Goal: Complete application form: Complete application form

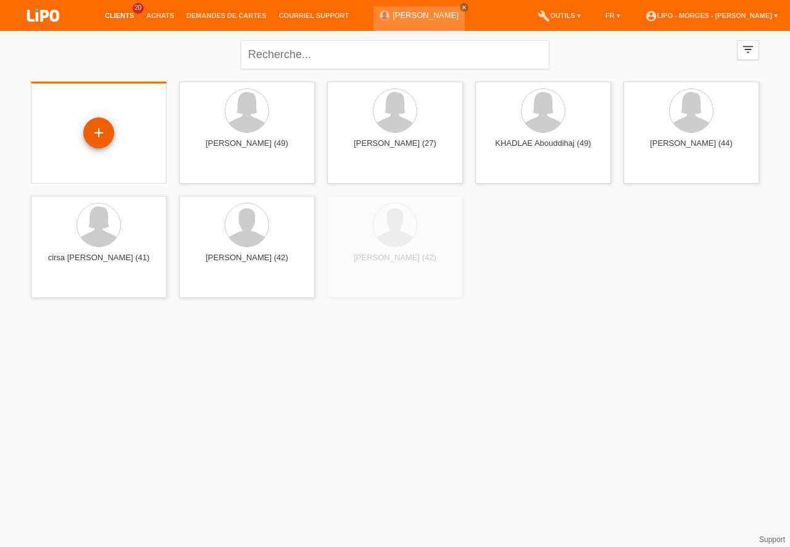
click at [96, 133] on div "+" at bounding box center [98, 132] width 31 height 31
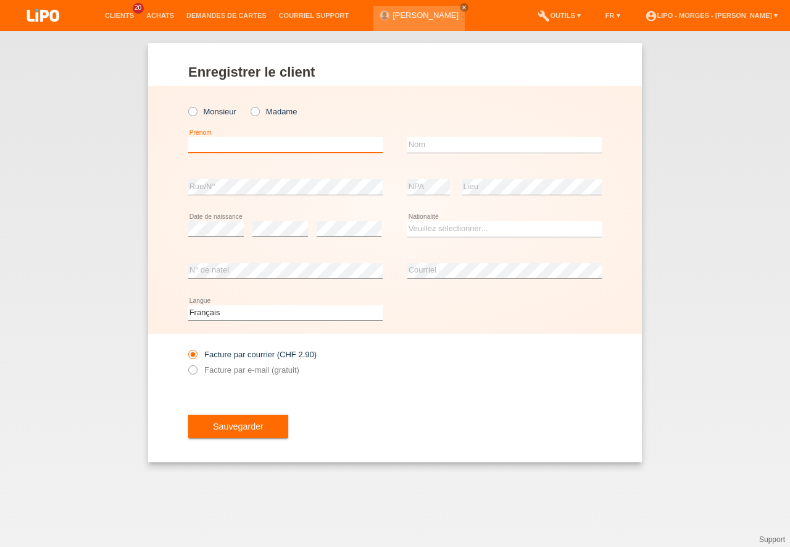
click at [205, 146] on input "text" at bounding box center [285, 144] width 195 height 15
type input "[PERSON_NAME] [PERSON_NAME]"
click at [421, 145] on input "text" at bounding box center [505, 144] width 195 height 15
type input "de queiros combolo"
click at [408, 221] on select "Veuillez sélectionner... Suisse Allemagne Autriche Liechtenstein ------------ A…" at bounding box center [505, 228] width 195 height 15
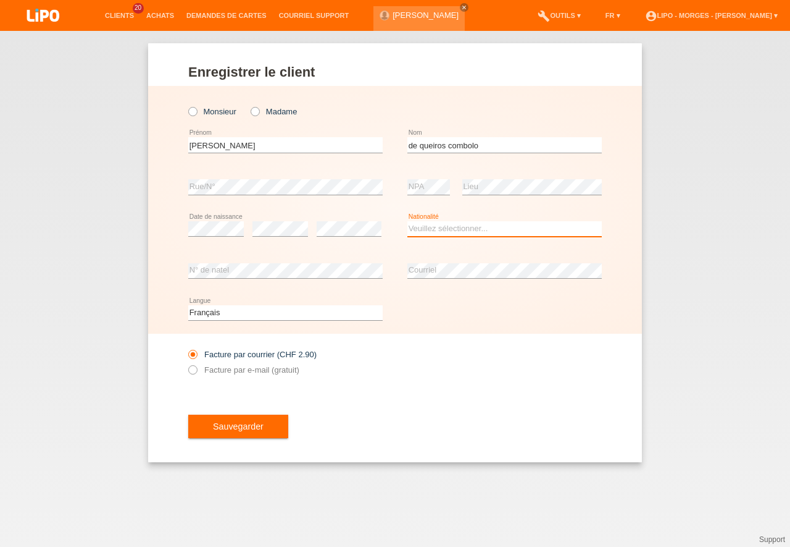
select select "BR"
click at [0, 0] on option "Brésil" at bounding box center [0, 0] width 0 height 0
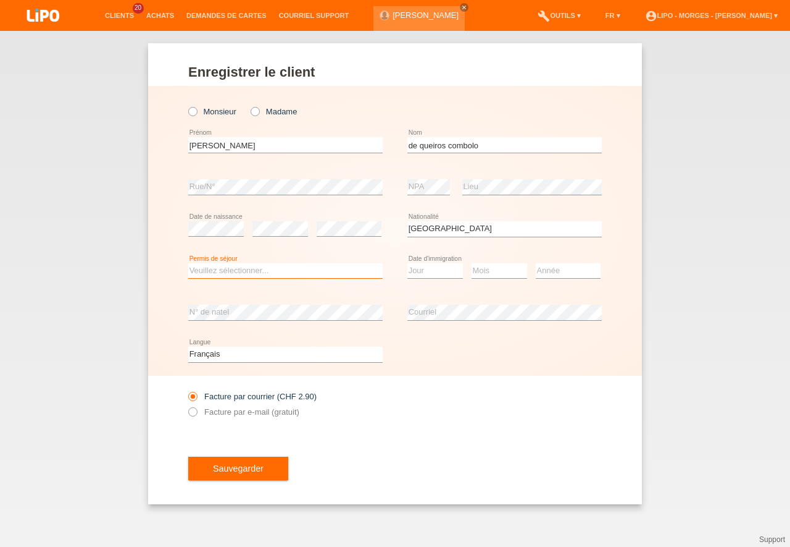
click at [188, 263] on select "Veuillez sélectionner... C B B - Statut de réfugié Autre" at bounding box center [285, 270] width 195 height 15
select select "B"
click at [0, 0] on option "B" at bounding box center [0, 0] width 0 height 0
click at [408, 263] on select "Jour 01 02 03 04 05 06 07 08 09 10 11" at bounding box center [436, 270] width 56 height 15
select select "07"
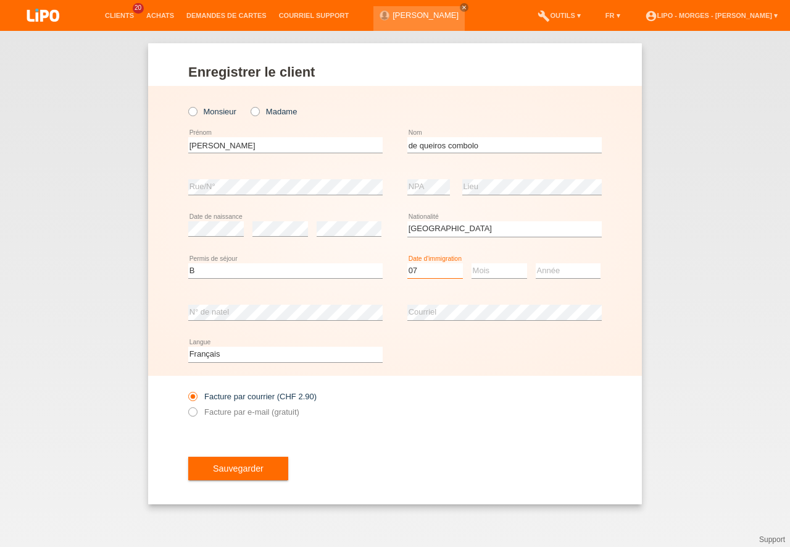
click at [0, 0] on option "07" at bounding box center [0, 0] width 0 height 0
click at [472, 263] on select "Mois 01 02 03 04 05 06 07 08 09 10 11" at bounding box center [500, 270] width 56 height 15
select select "05"
click at [0, 0] on option "05" at bounding box center [0, 0] width 0 height 0
click at [536, 263] on select "Année 2025 2024 2023 2022 2021 2020 2019 2018 2017 2016 2015 2014 2013 2012 201…" at bounding box center [568, 270] width 65 height 15
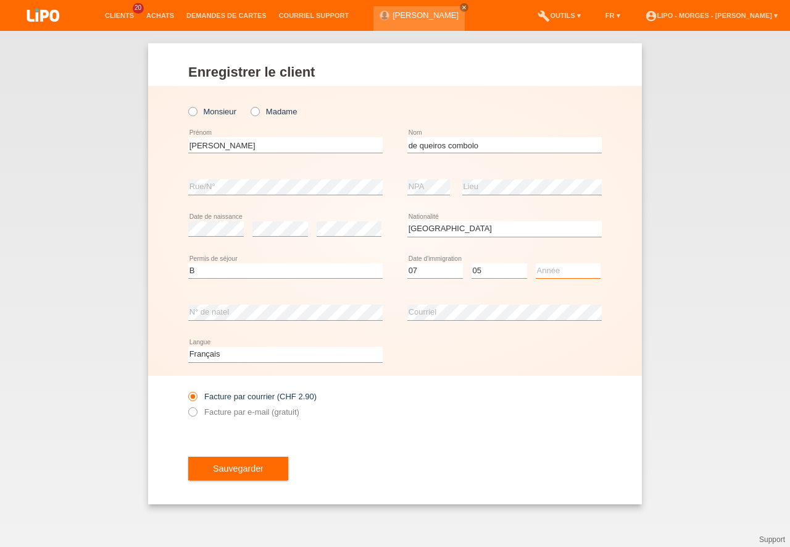
select select "2015"
click at [0, 0] on option "2015" at bounding box center [0, 0] width 0 height 0
click at [186, 405] on icon at bounding box center [186, 405] width 0 height 0
click at [196, 411] on input "Facture par e-mail (gratuit)" at bounding box center [192, 414] width 8 height 15
radio input "true"
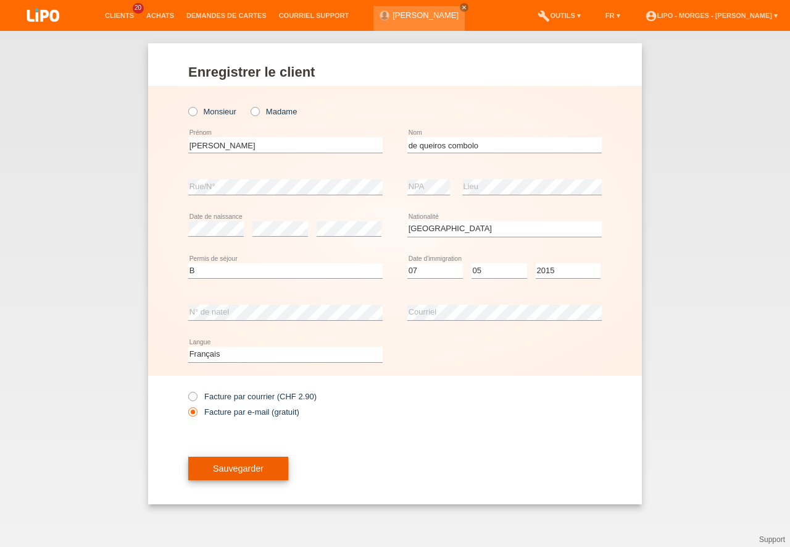
click at [254, 469] on span "Sauvegarder" at bounding box center [238, 468] width 51 height 10
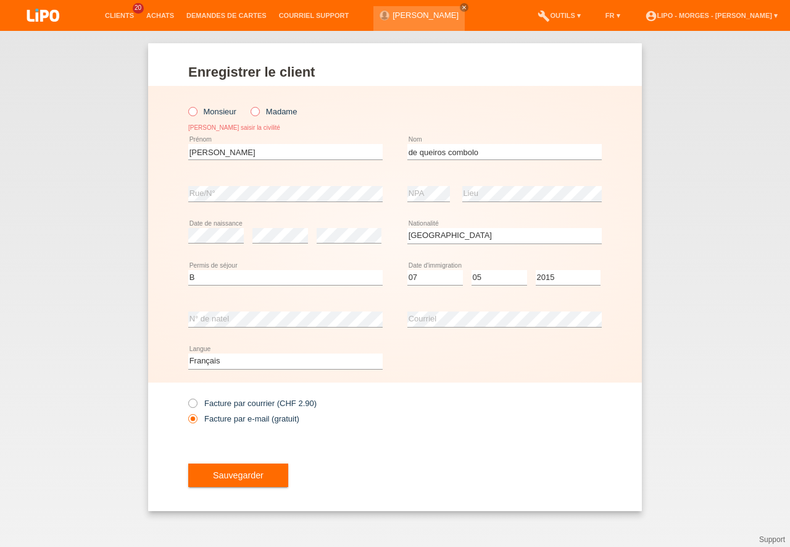
click at [259, 115] on input "Madame" at bounding box center [255, 111] width 8 height 8
radio input "true"
click at [229, 472] on span "Sauvegarder" at bounding box center [238, 475] width 51 height 10
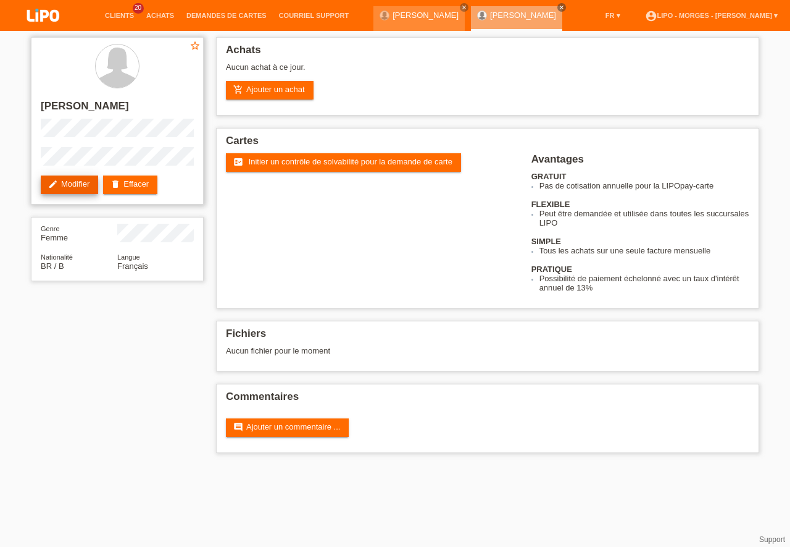
click at [83, 194] on link "edit Modifier" at bounding box center [69, 184] width 57 height 19
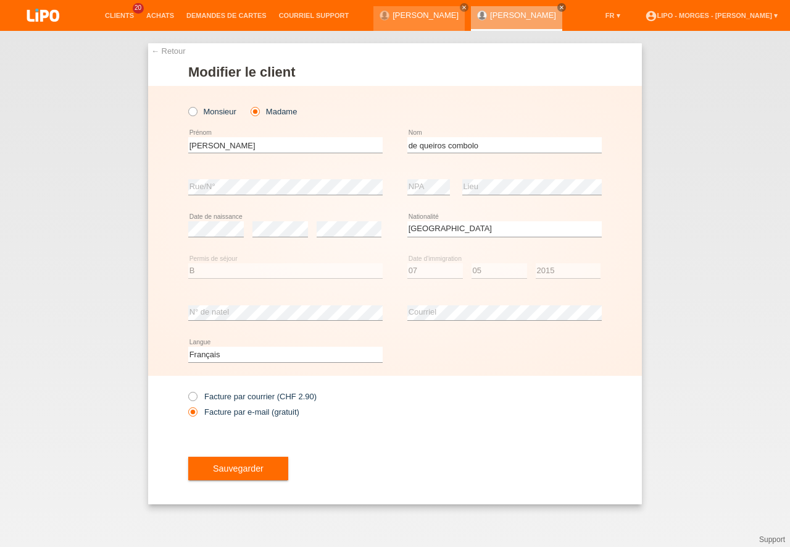
select select "BR"
select select "B"
select select "07"
select select "05"
select select "2015"
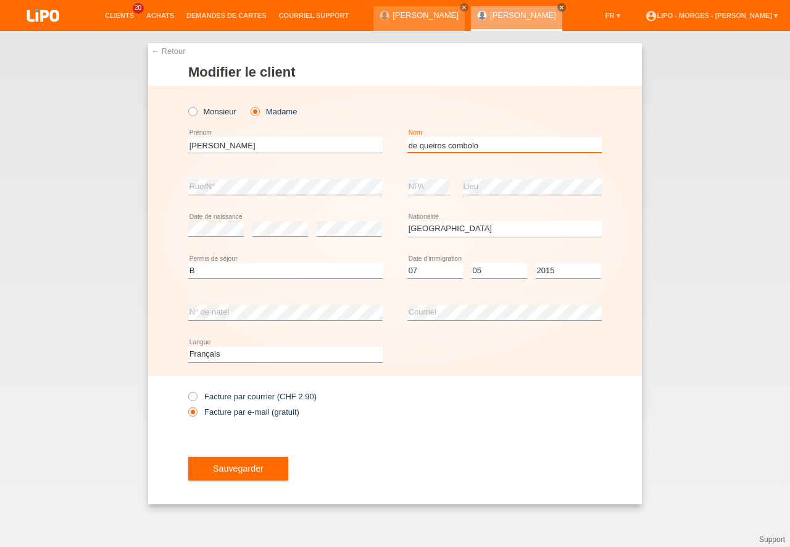
click at [456, 145] on input "de queiros combolo" at bounding box center [505, 144] width 195 height 15
click at [450, 144] on input "de queiros combolo" at bounding box center [505, 144] width 195 height 15
type input "de queiroz combolo"
click at [261, 474] on button "Sauvegarder" at bounding box center [238, 467] width 100 height 23
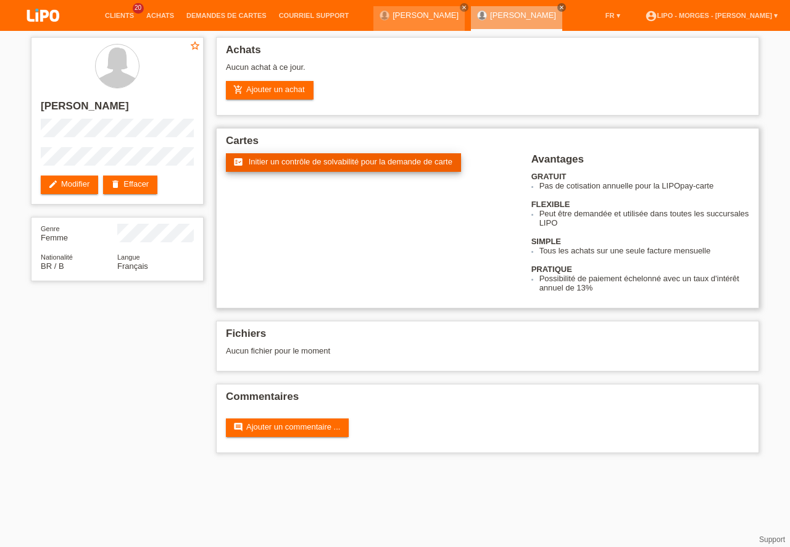
click at [347, 164] on span "Initier un contrôle de solvabilité pour la demande de carte" at bounding box center [351, 161] width 204 height 9
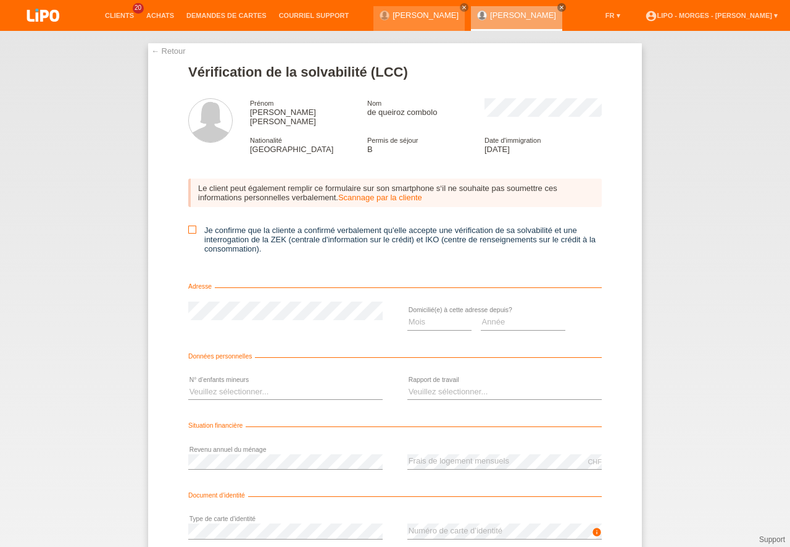
click at [190, 225] on icon at bounding box center [192, 229] width 8 height 8
click at [190, 225] on input "Je confirme que la cliente a confirmé verbalement qu'elle accepte une vérificat…" at bounding box center [192, 229] width 8 height 8
checkbox input "true"
click at [408, 314] on select "Mois 01 02 03 04 05 06 07 08 09 10" at bounding box center [440, 321] width 64 height 15
select select "08"
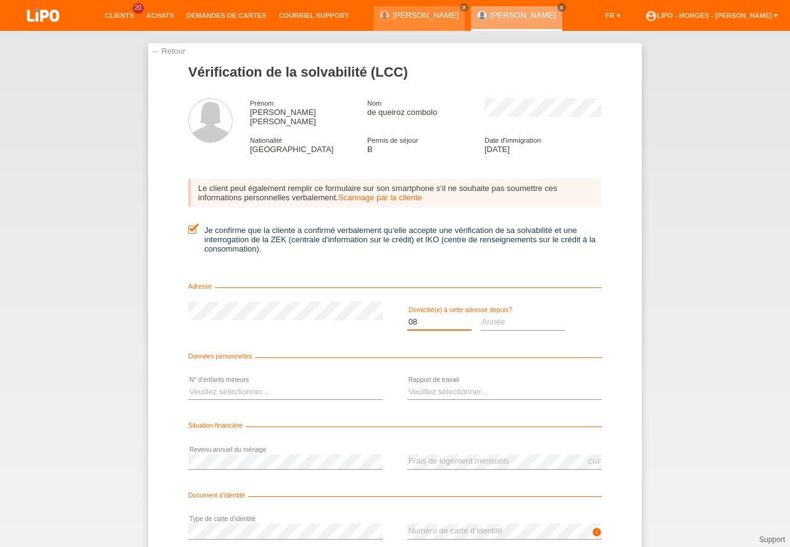
click at [0, 0] on option "08" at bounding box center [0, 0] width 0 height 0
click at [481, 314] on select "Année 2025 2024 2023 2022 2021 2020 2019 2018 2017 2016 2015 2014 2013 2012 201…" at bounding box center [523, 321] width 85 height 15
select select "2024"
click at [0, 0] on option "2024" at bounding box center [0, 0] width 0 height 0
click at [188, 384] on select "Veuillez sélectionner... 0 1 2 3 4 5 6 7 8 9" at bounding box center [285, 391] width 195 height 15
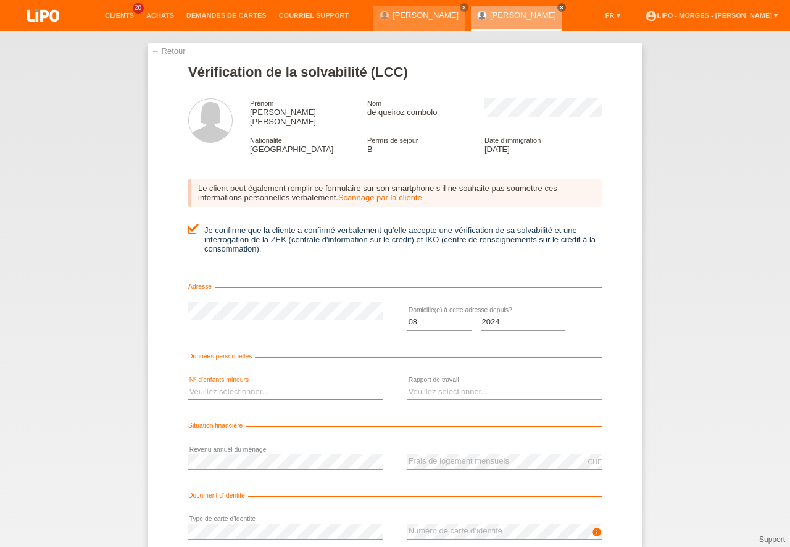
select select "1"
click at [0, 0] on option "1" at bounding box center [0, 0] width 0 height 0
click at [408, 384] on select "Veuillez sélectionner... A durée indéterminée A durée déterminée Apprenti/étudi…" at bounding box center [505, 391] width 195 height 15
select select "UNLIMITED"
click at [0, 0] on option "A durée indéterminée" at bounding box center [0, 0] width 0 height 0
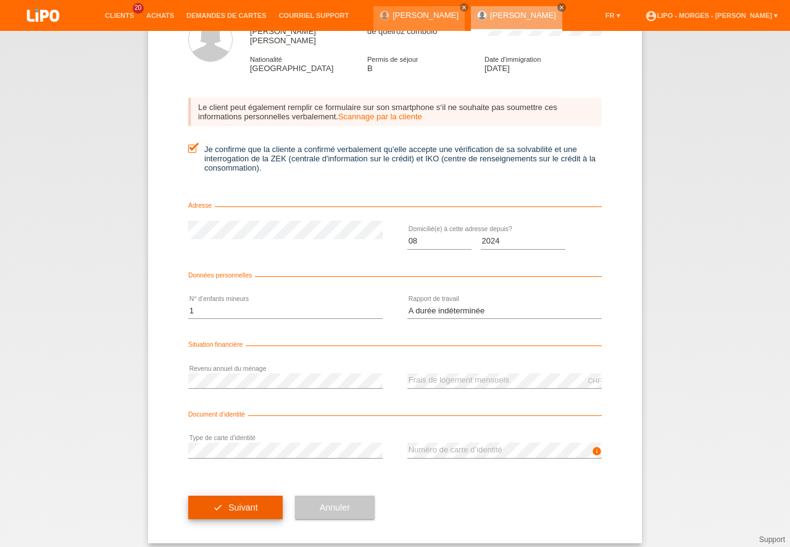
click at [240, 502] on span "Suivant" at bounding box center [243, 507] width 30 height 10
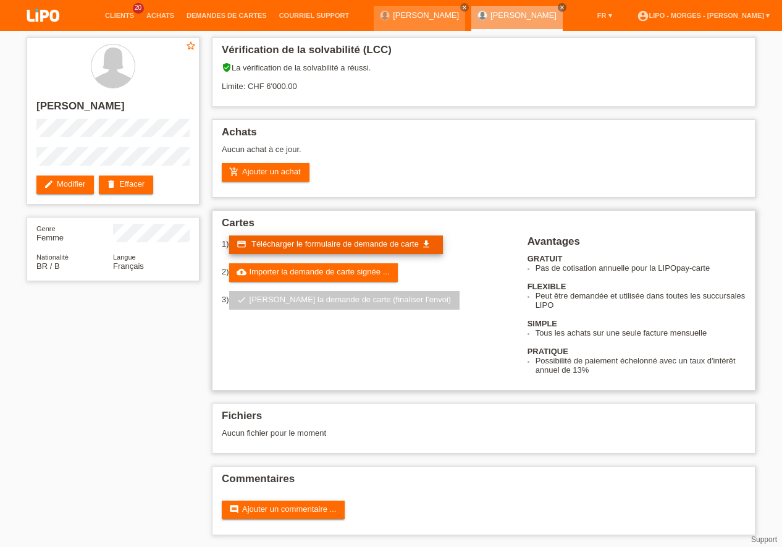
click at [283, 245] on span "Télécharger le formulaire de demande de carte" at bounding box center [334, 243] width 167 height 9
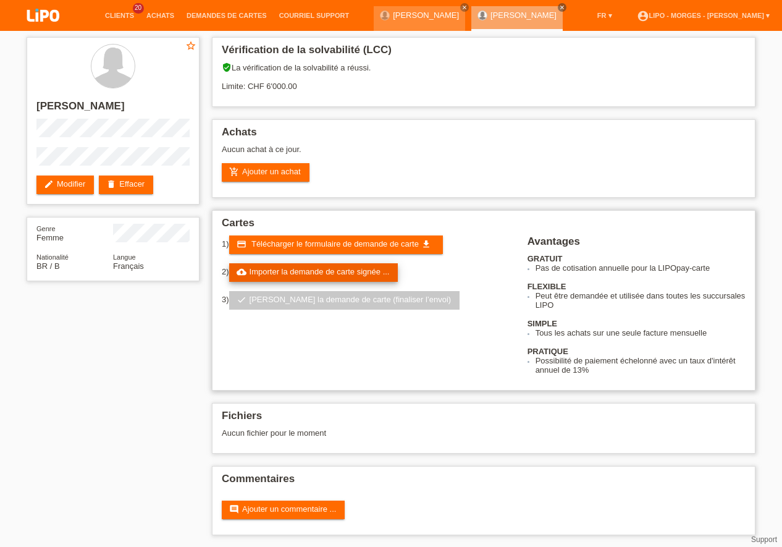
click at [297, 274] on link "cloud_upload Importer la demande de carte signée ..." at bounding box center [313, 272] width 169 height 19
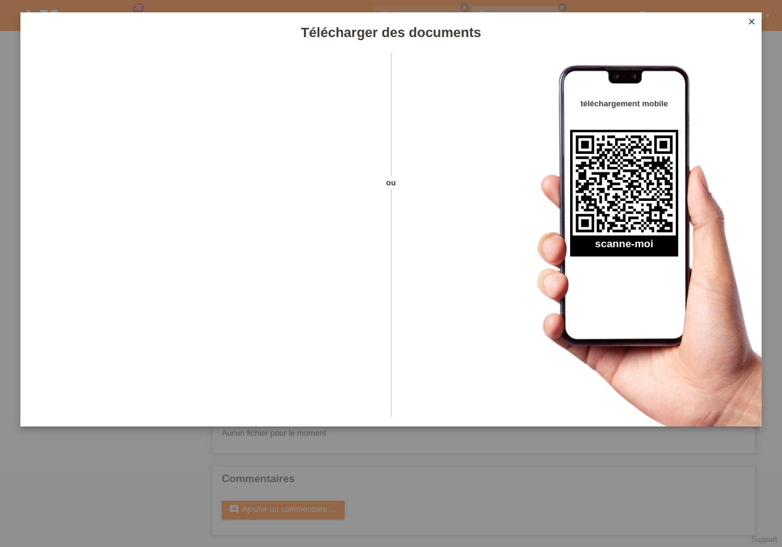
scroll to position [1, 0]
click at [752, 19] on icon "close" at bounding box center [752, 22] width 10 height 10
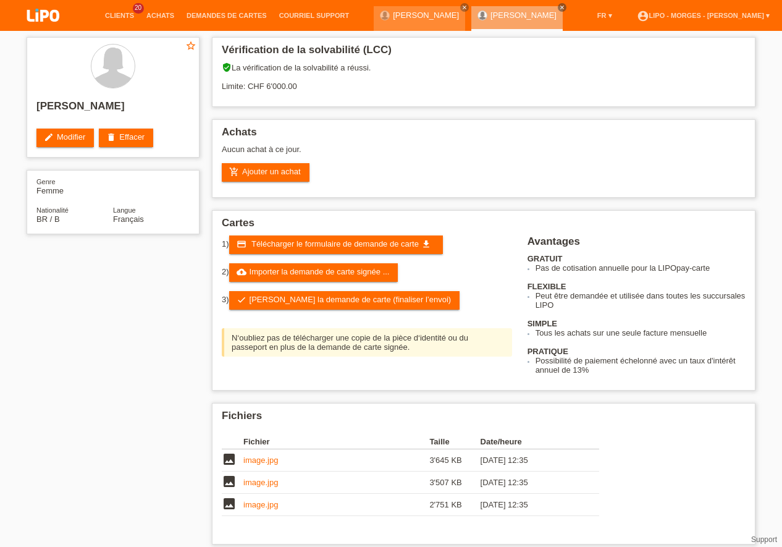
scroll to position [1, 0]
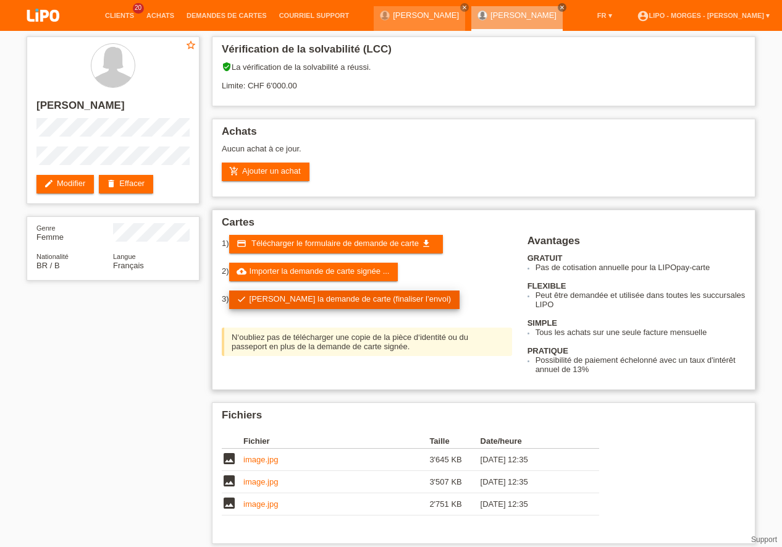
click at [369, 301] on link "check Soumettre la demande de carte (finaliser l’envoi)" at bounding box center [344, 299] width 231 height 19
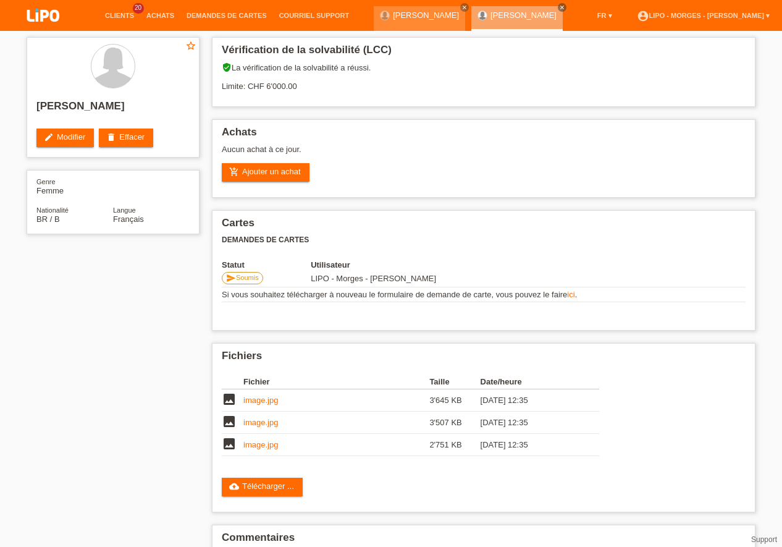
scroll to position [1, 0]
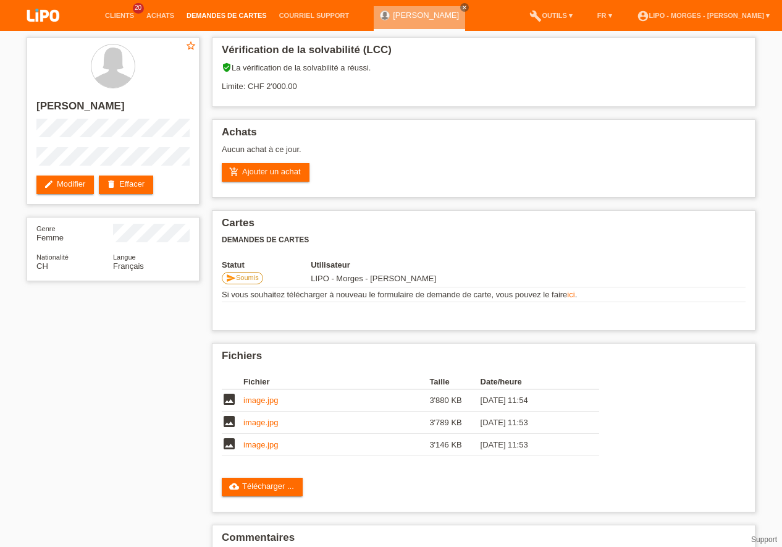
click at [216, 19] on link "Demandes de cartes" at bounding box center [226, 15] width 93 height 7
